Goal: Transaction & Acquisition: Book appointment/travel/reservation

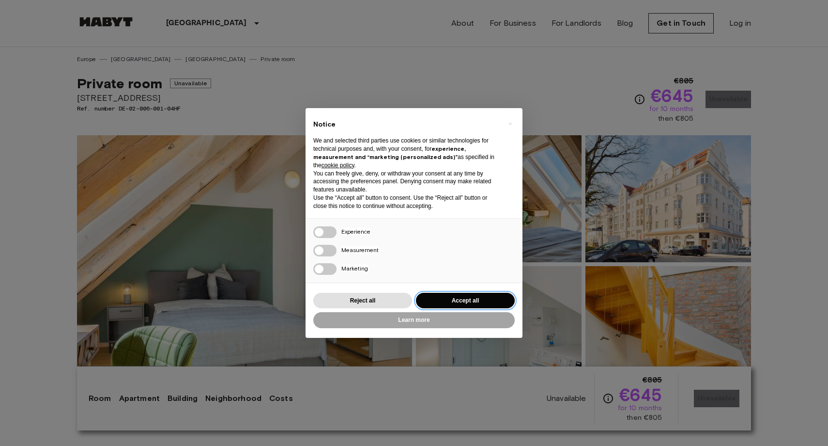
click at [440, 304] on button "Accept all" at bounding box center [465, 301] width 99 height 16
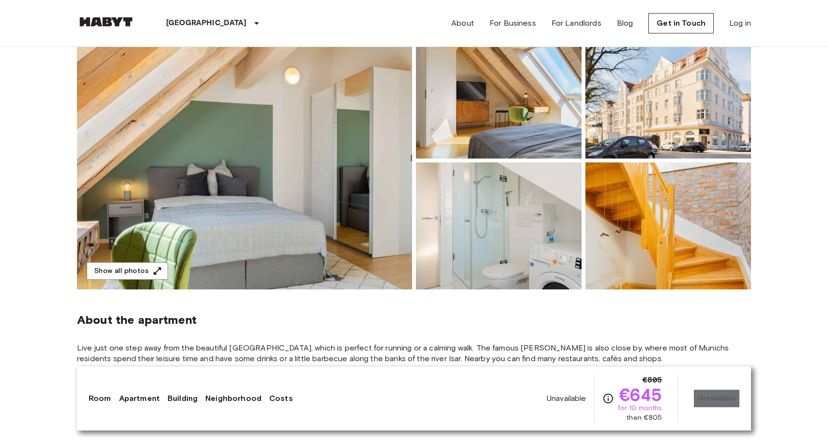
scroll to position [96, 0]
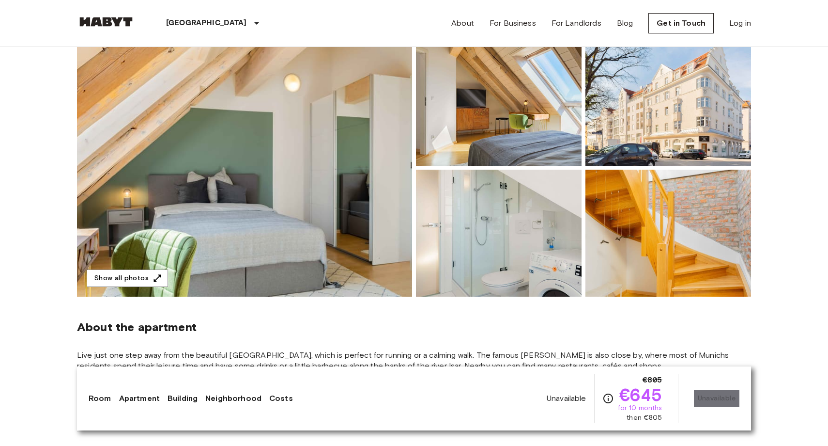
click at [715, 400] on div "Unavailable €805 €645 for 10 months then €805 Unavailable" at bounding box center [643, 398] width 193 height 48
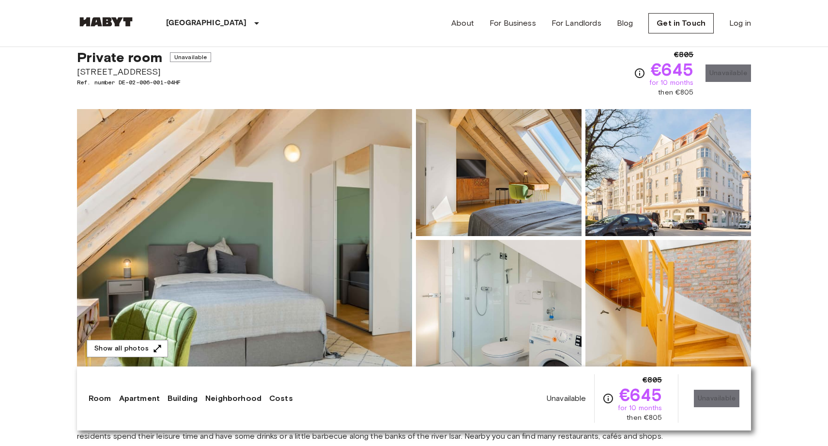
scroll to position [27, 0]
click at [246, 236] on img at bounding box center [244, 237] width 335 height 258
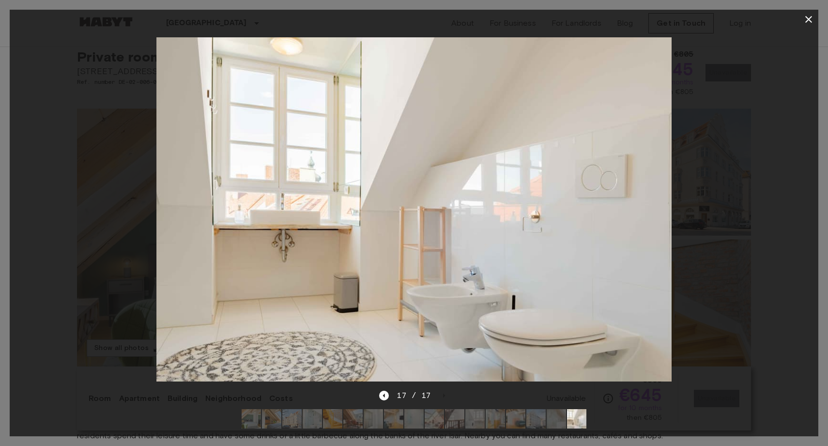
click at [807, 19] on icon "button" at bounding box center [809, 20] width 12 height 12
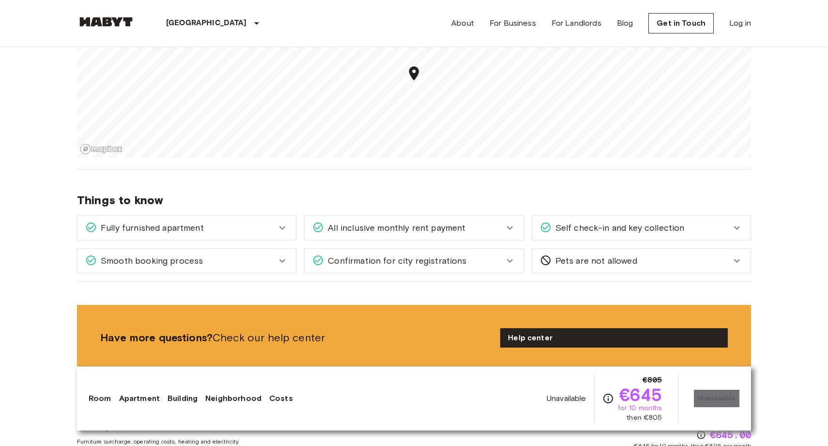
scroll to position [772, 0]
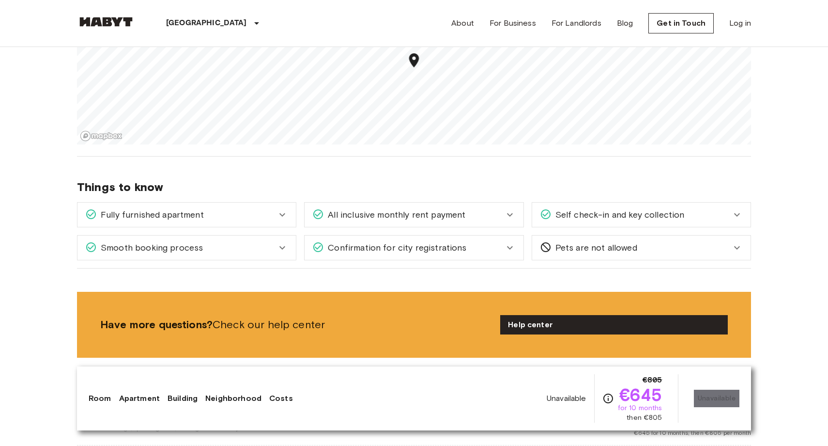
click at [256, 249] on div "Smooth booking process" at bounding box center [180, 247] width 191 height 13
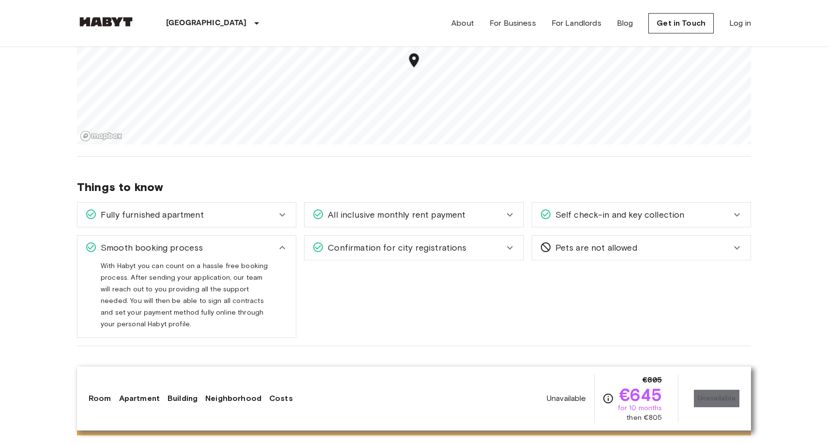
click at [256, 247] on div "Smooth booking process" at bounding box center [180, 247] width 191 height 13
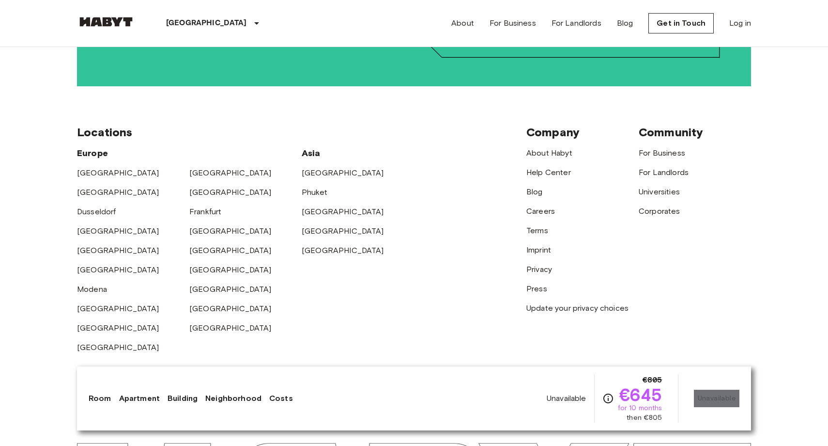
scroll to position [2152, 0]
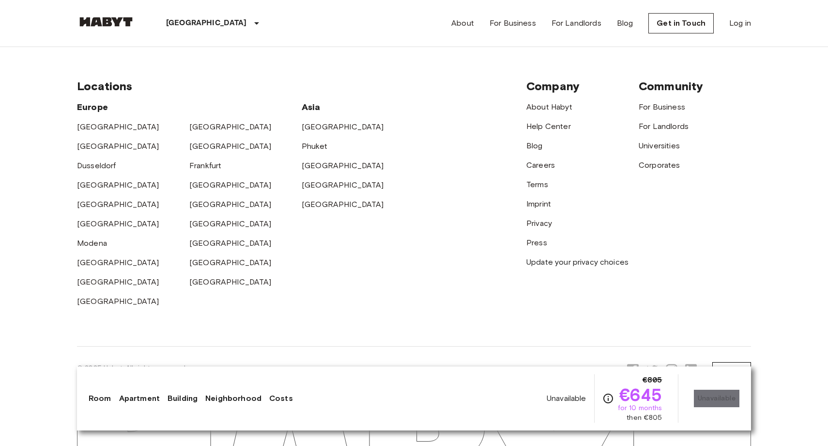
click at [204, 230] on div "[GEOGRAPHIC_DATA]" at bounding box center [245, 239] width 112 height 19
click at [208, 238] on link "[GEOGRAPHIC_DATA]" at bounding box center [230, 242] width 82 height 9
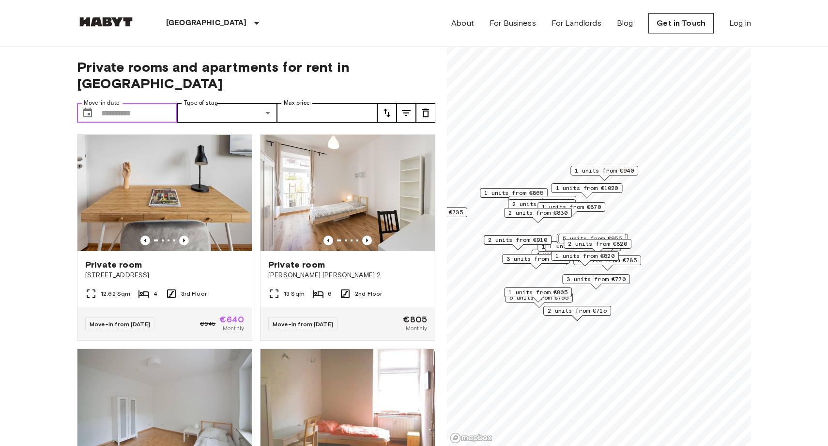
click at [156, 103] on input "Move-in date" at bounding box center [139, 112] width 76 height 19
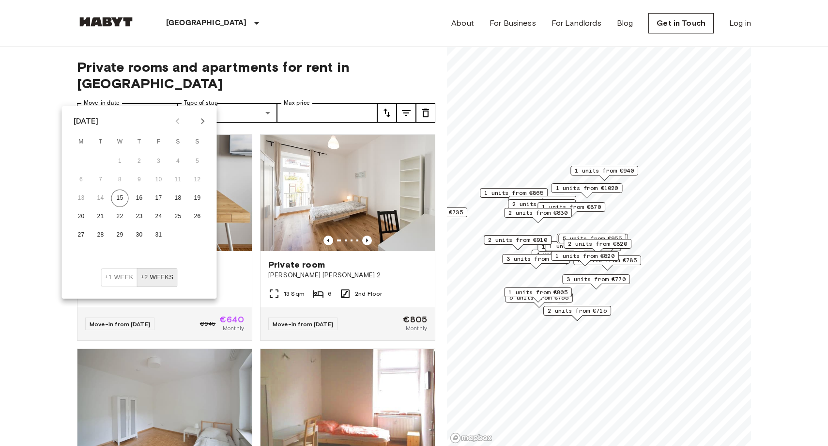
click at [202, 120] on icon "Next month" at bounding box center [203, 121] width 12 height 12
click at [182, 159] on button "1" at bounding box center [178, 161] width 17 height 17
type input "**********"
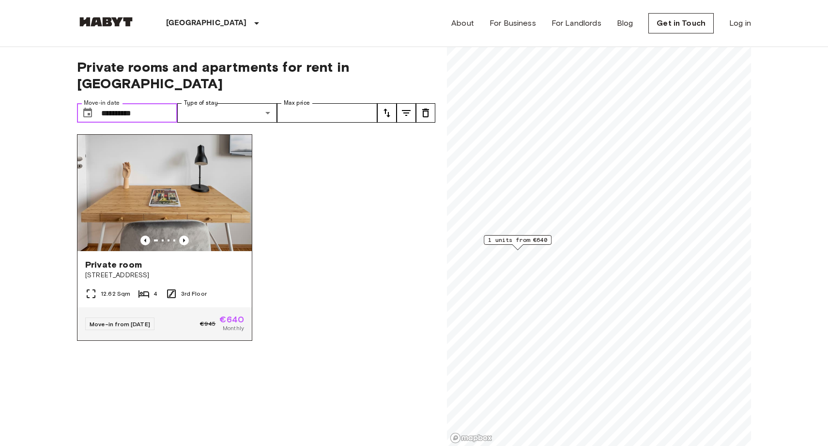
click at [192, 204] on img at bounding box center [164, 193] width 174 height 116
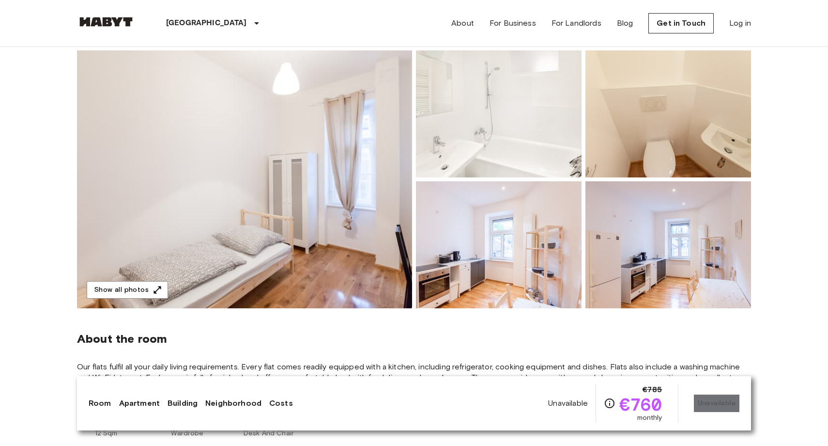
scroll to position [81, 0]
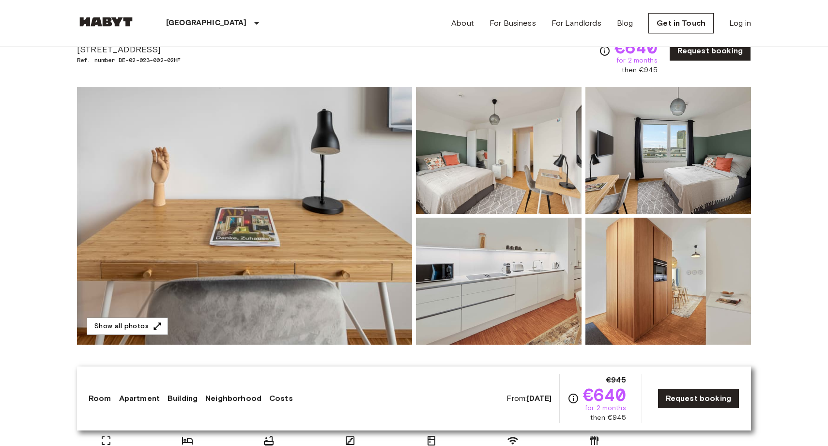
scroll to position [27, 0]
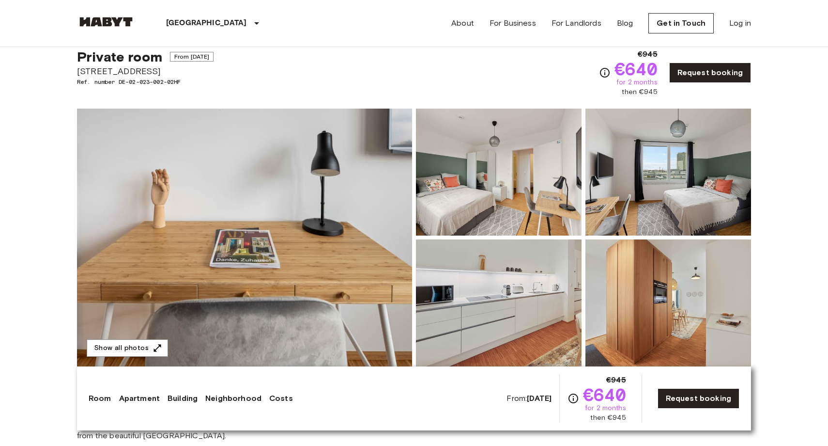
click at [236, 201] on img at bounding box center [244, 237] width 335 height 258
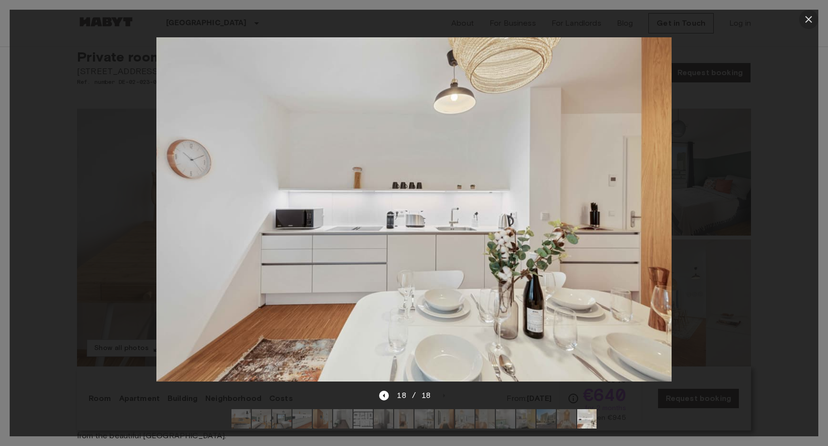
click at [810, 18] on icon "button" at bounding box center [808, 19] width 7 height 7
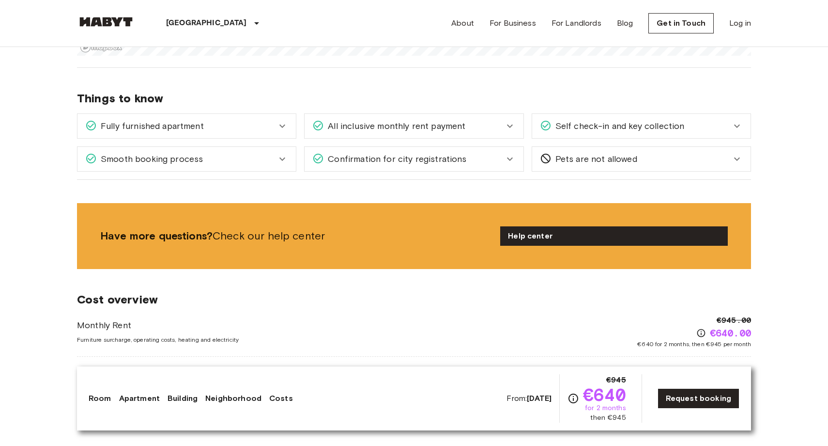
scroll to position [796, 0]
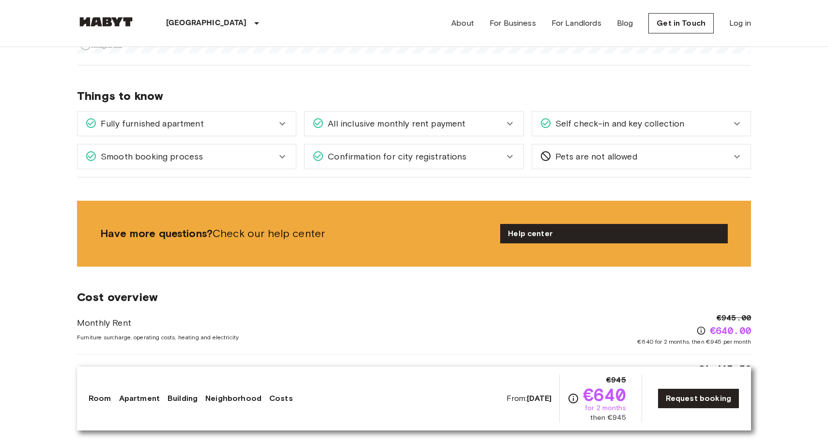
click at [489, 158] on div "Confirmation for city registrations" at bounding box center [407, 156] width 191 height 13
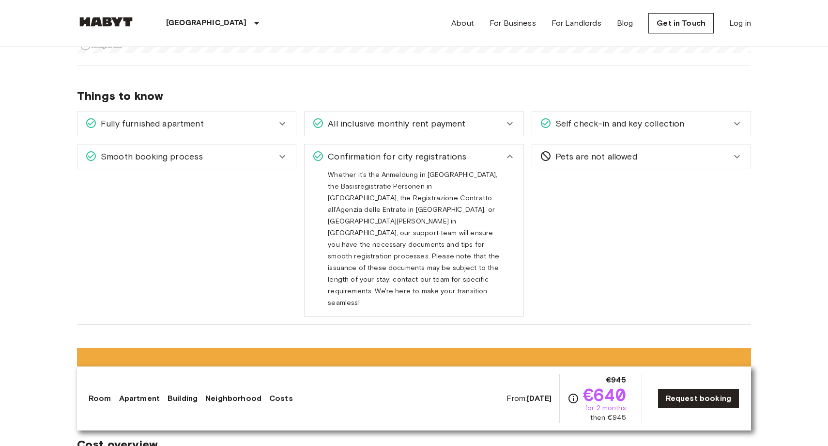
click at [492, 155] on div "Confirmation for city registrations" at bounding box center [407, 156] width 191 height 13
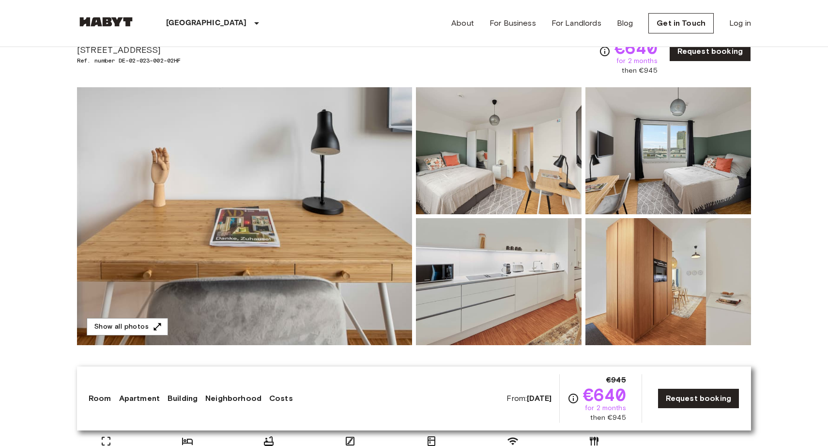
scroll to position [51, 0]
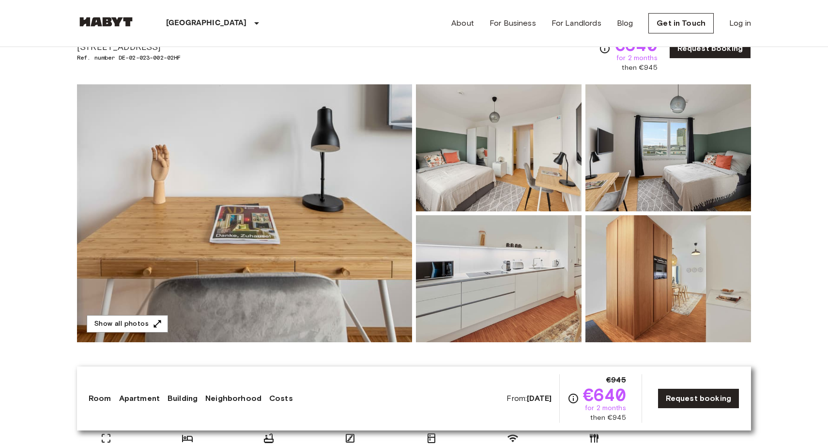
click at [466, 158] on img at bounding box center [499, 147] width 166 height 127
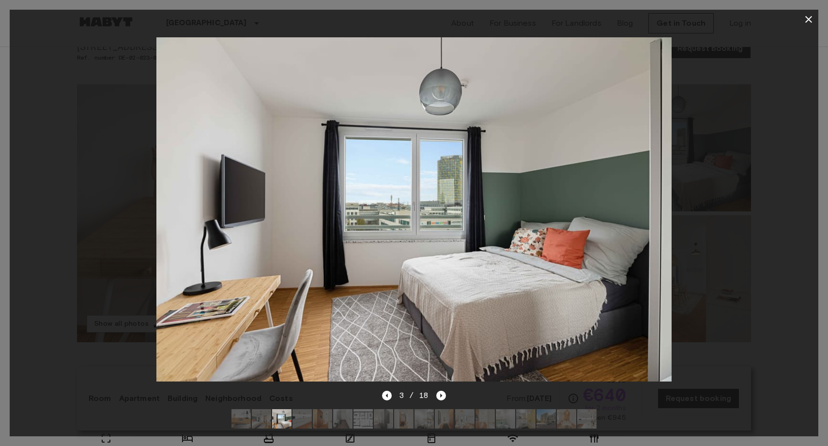
click at [810, 22] on icon "button" at bounding box center [809, 20] width 12 height 12
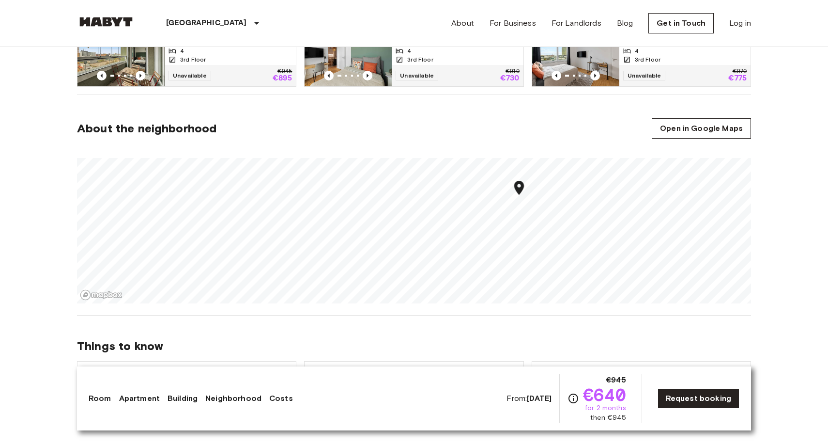
scroll to position [578, 0]
